Goal: Register for event/course

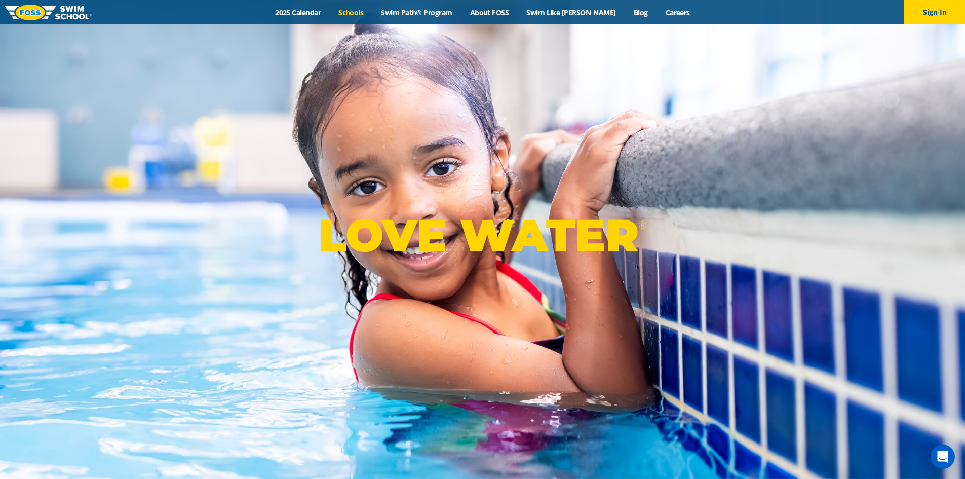
click at [372, 13] on link "Schools" at bounding box center [351, 13] width 43 height 10
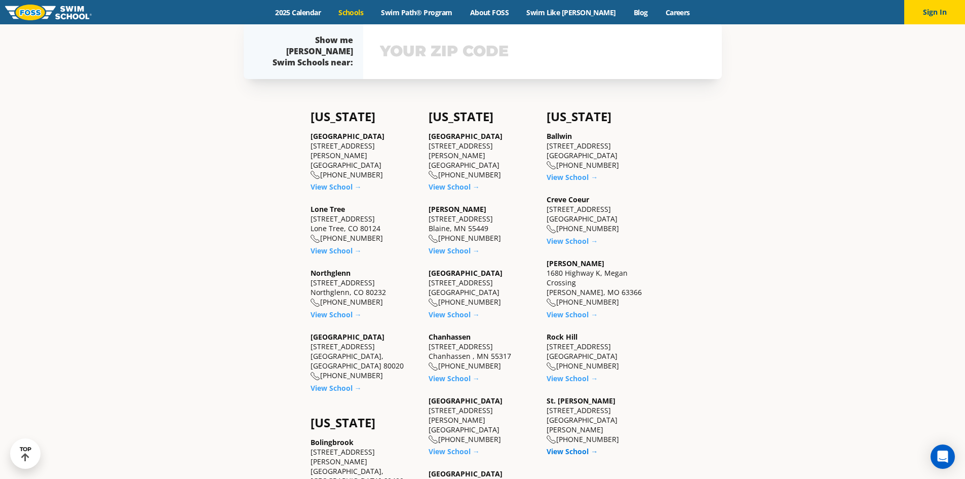
click at [568, 446] on link "View School →" at bounding box center [572, 451] width 51 height 10
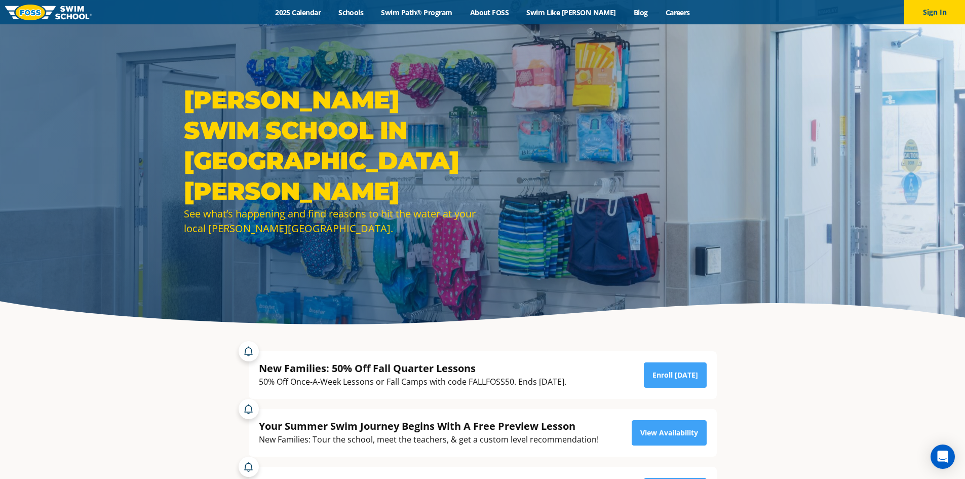
drag, startPoint x: 961, startPoint y: 30, endPoint x: 974, endPoint y: 62, distance: 34.1
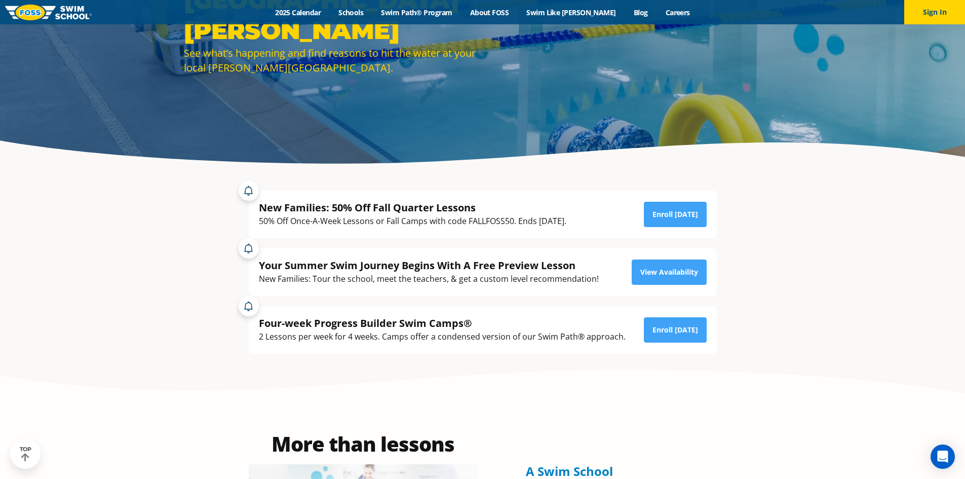
scroll to position [170, 0]
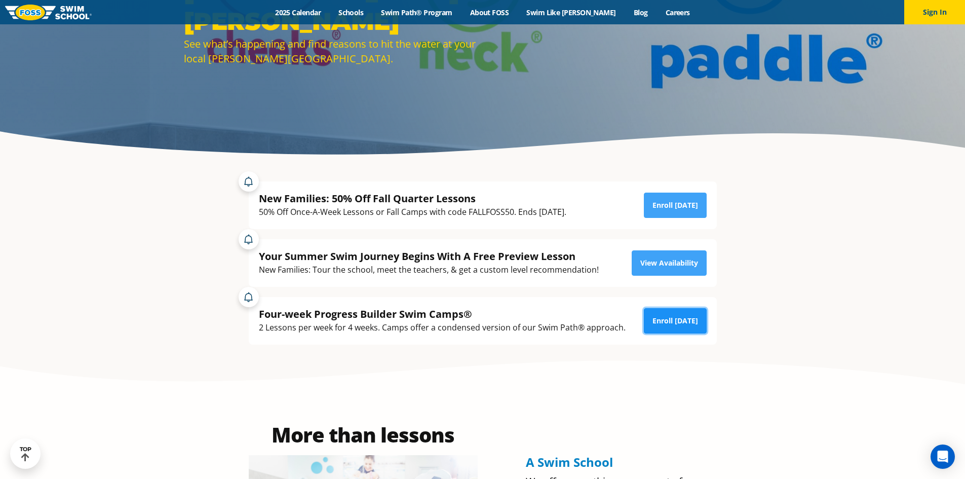
click at [677, 312] on link "Enroll Today" at bounding box center [675, 320] width 63 height 25
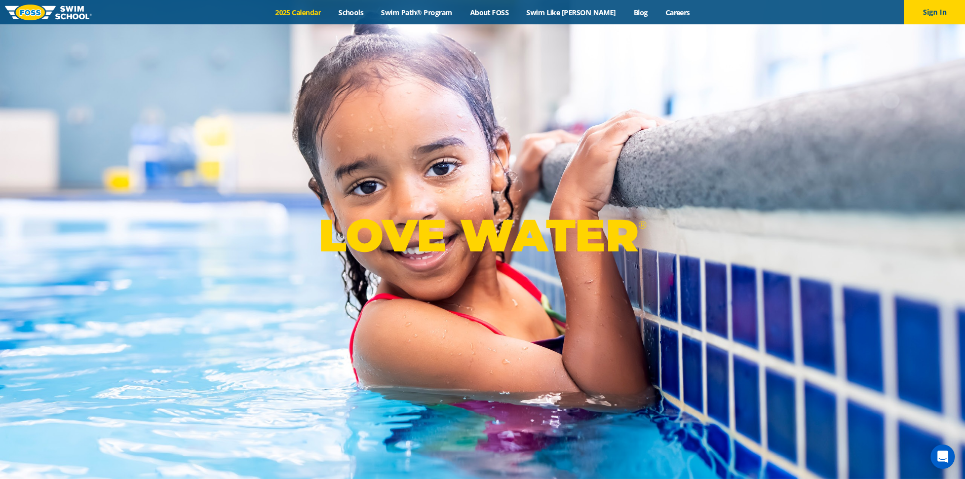
click at [315, 11] on link "2025 Calendar" at bounding box center [297, 13] width 63 height 10
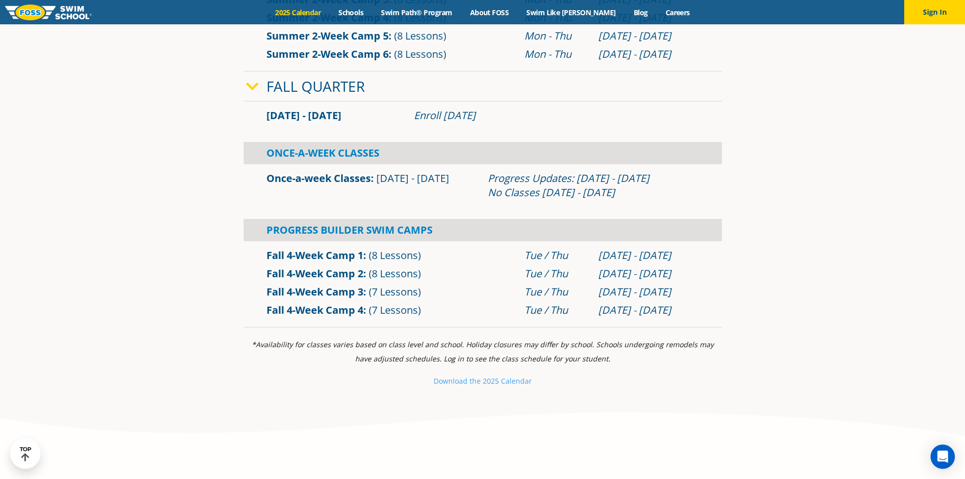
scroll to position [680, 0]
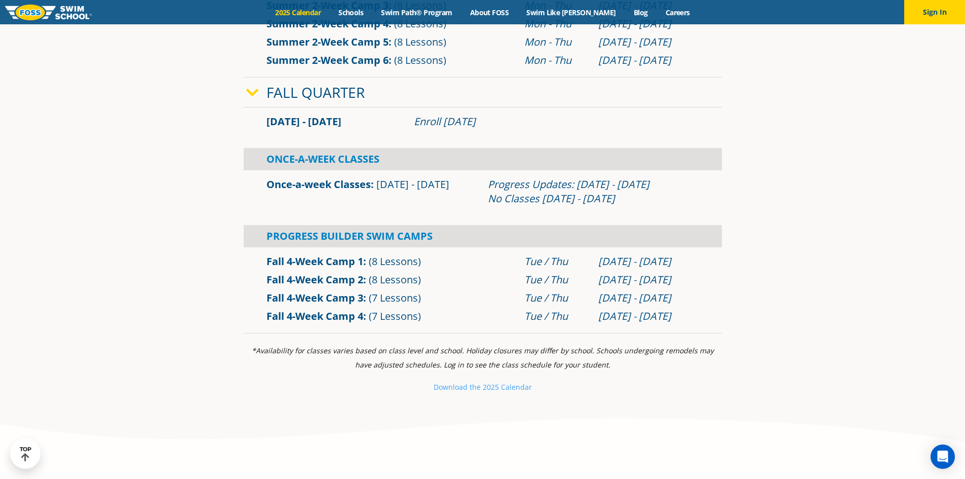
click at [319, 262] on link "Fall 4-Week Camp 1" at bounding box center [314, 261] width 97 height 14
